Goal: Find specific page/section: Find specific page/section

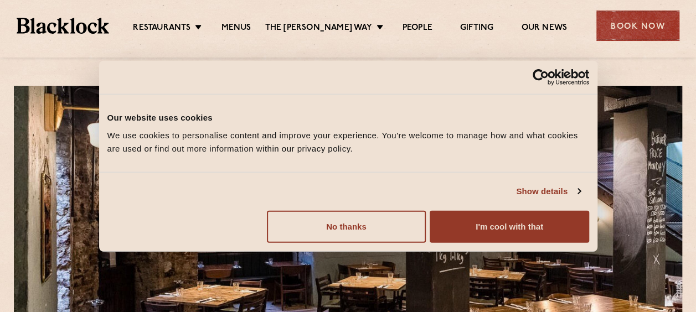
click at [246, 22] on ul "Restaurants Soho City Shoreditch Covent Garden Canary Wharf Manchester Birmingh…" at bounding box center [350, 26] width 482 height 18
click at [250, 30] on link "Menus" at bounding box center [236, 29] width 30 height 12
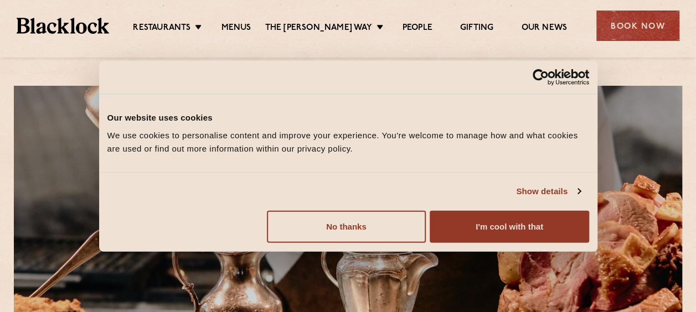
click at [273, 98] on div "Our website uses cookies We use cookies to personalise content and improve your…" at bounding box center [348, 133] width 493 height 71
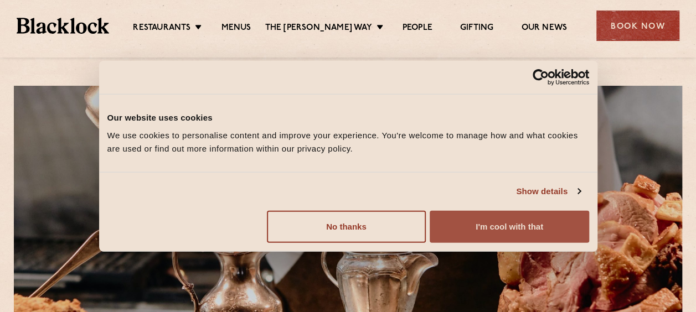
click at [508, 223] on button "I'm cool with that" at bounding box center [509, 227] width 159 height 32
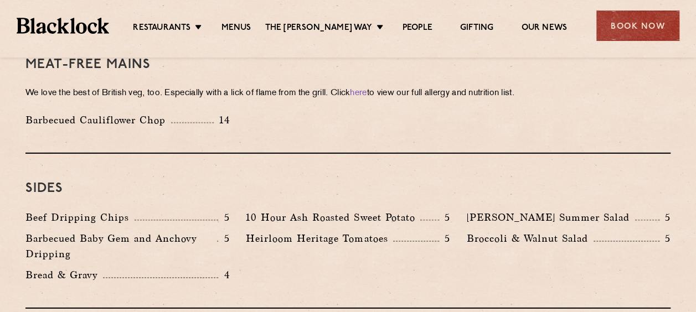
scroll to position [1604, 0]
